Goal: Task Accomplishment & Management: Use online tool/utility

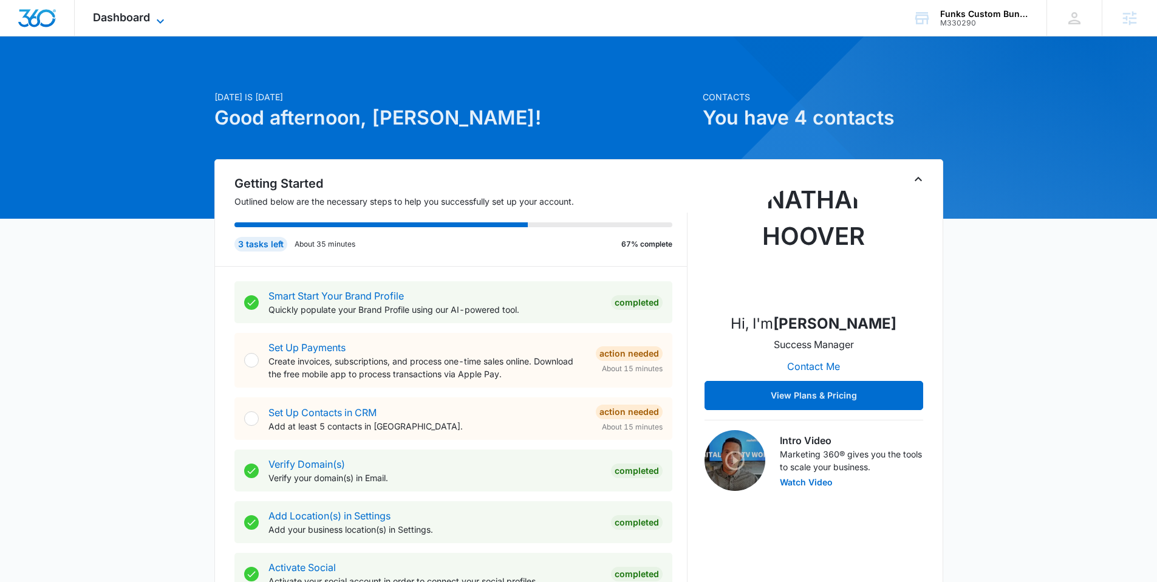
click at [156, 16] on icon at bounding box center [160, 21] width 15 height 15
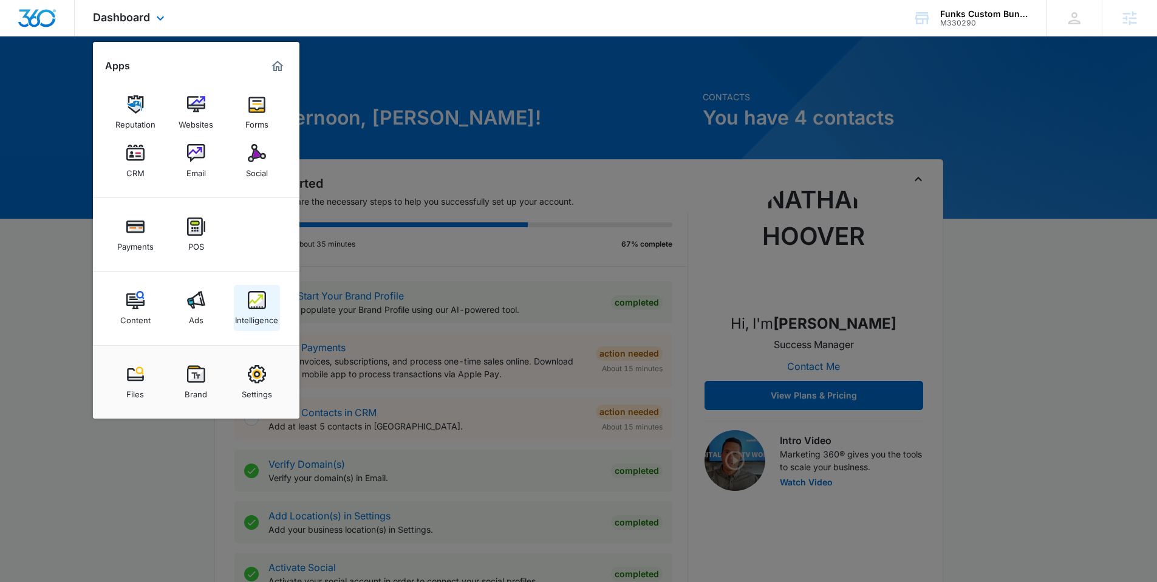
click at [244, 322] on div "Intelligence" at bounding box center [256, 317] width 43 height 16
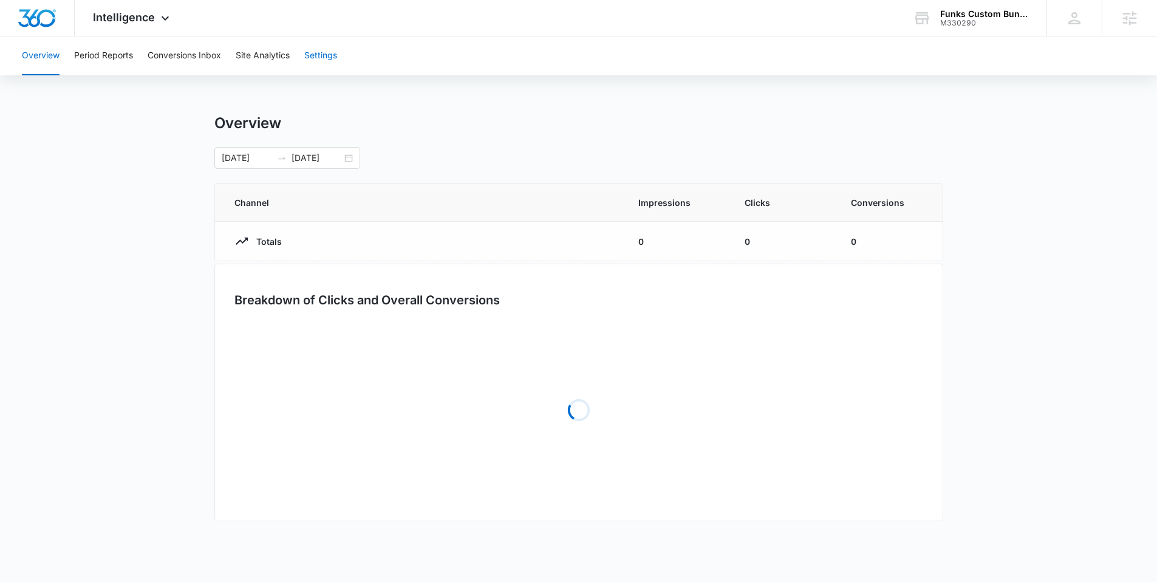
click at [322, 53] on button "Settings" at bounding box center [320, 55] width 33 height 39
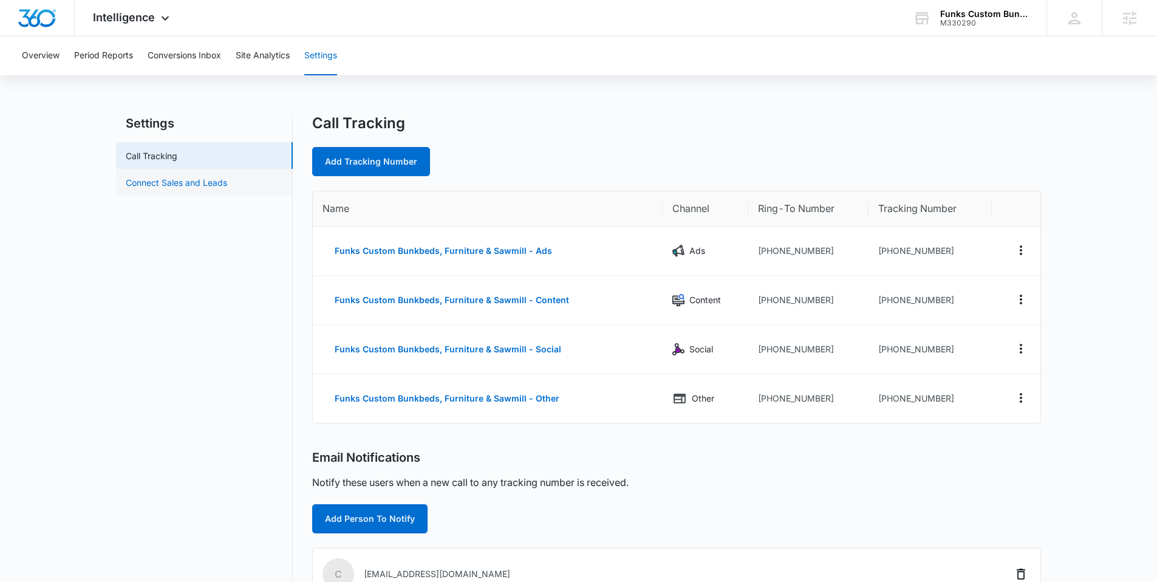
click at [198, 185] on link "Connect Sales and Leads" at bounding box center [176, 182] width 101 height 13
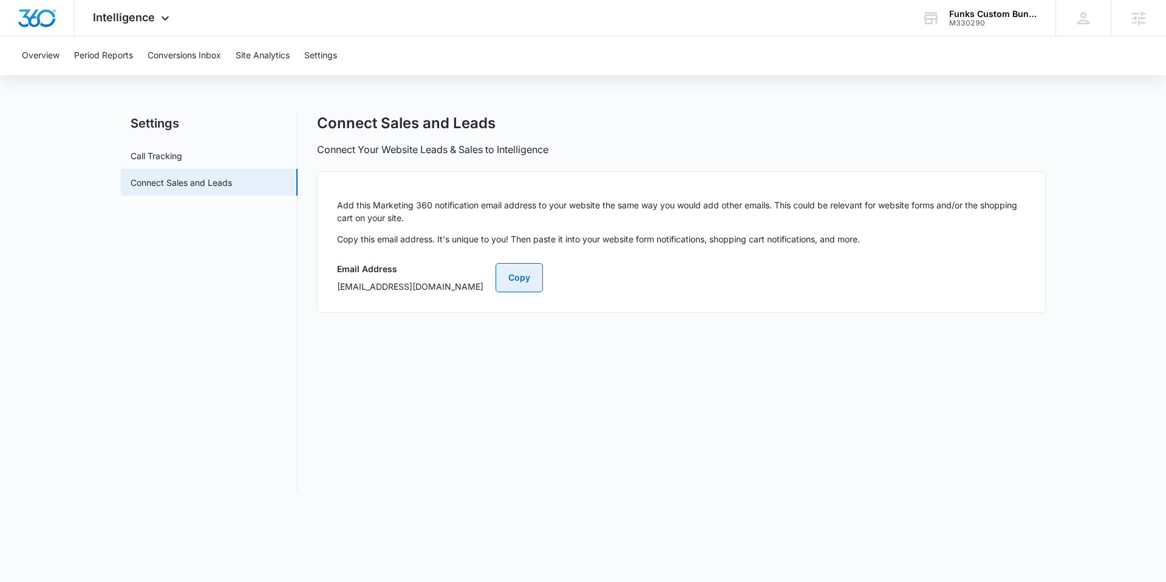
click at [543, 280] on button "Copy" at bounding box center [519, 277] width 47 height 29
